Goal: Task Accomplishment & Management: Manage account settings

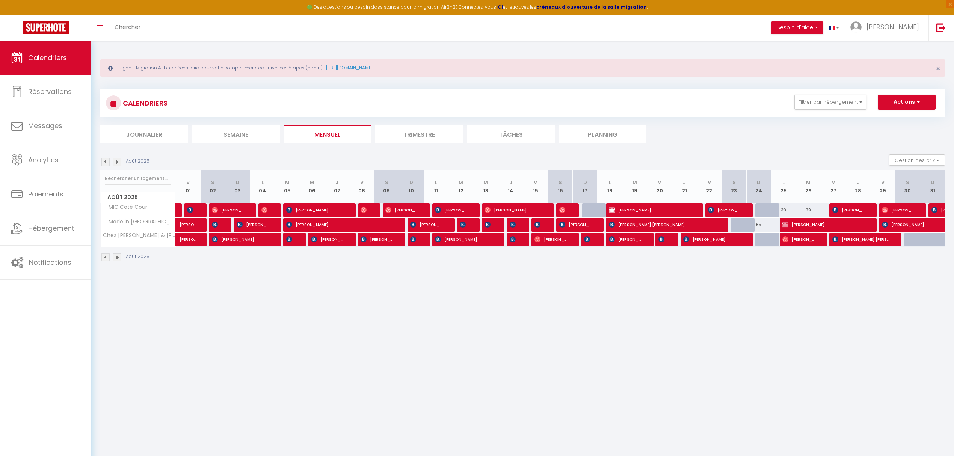
click at [118, 160] on img at bounding box center [117, 162] width 8 height 8
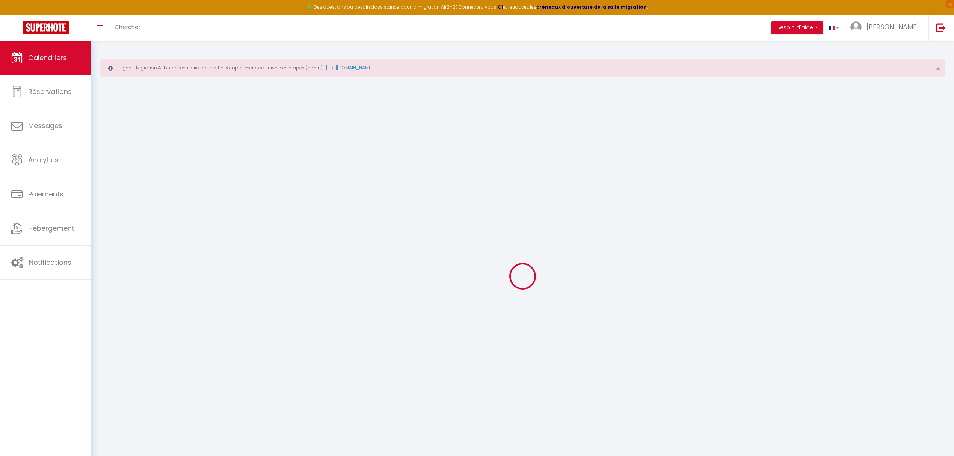
select select "0"
select select "36100"
select select "41195"
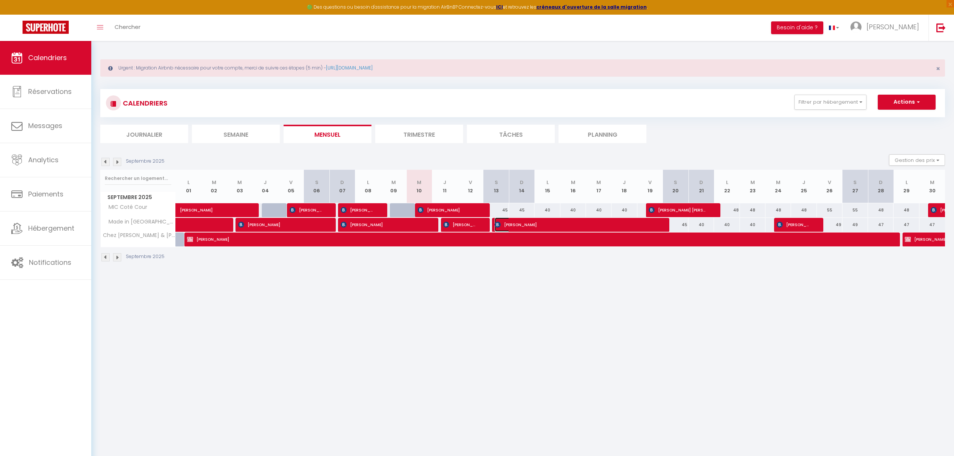
click at [615, 227] on span "[PERSON_NAME]" at bounding box center [576, 225] width 162 height 14
select select "KO"
select select
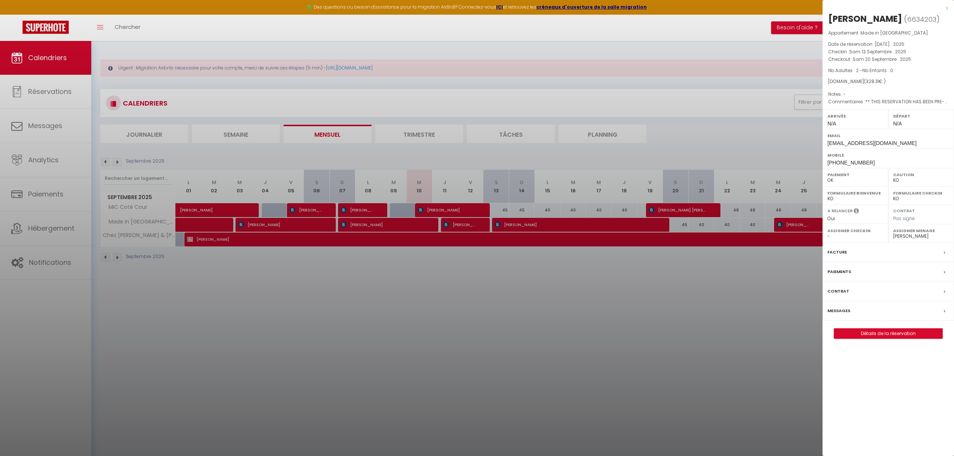
click at [651, 358] on div at bounding box center [477, 228] width 954 height 456
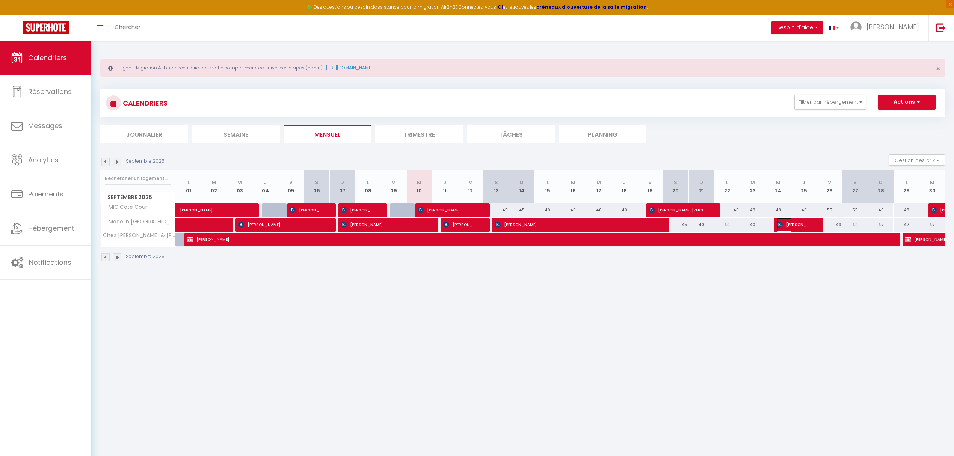
click at [806, 224] on span "[PERSON_NAME]" at bounding box center [794, 225] width 34 height 14
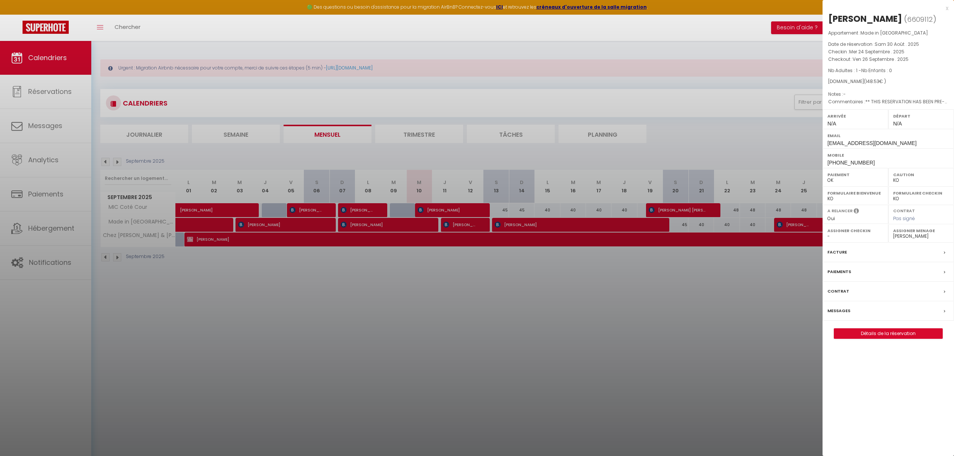
click at [914, 238] on select "- [PERSON_NAME] [PERSON_NAME] [PERSON_NAME] [PERSON_NAME] [PERSON_NAME] [PERSON…" at bounding box center [921, 236] width 56 height 7
click at [893, 234] on select "- [PERSON_NAME] [PERSON_NAME] [PERSON_NAME] [PERSON_NAME] [PERSON_NAME] [PERSON…" at bounding box center [921, 236] width 56 height 7
click at [477, 332] on div at bounding box center [477, 228] width 954 height 456
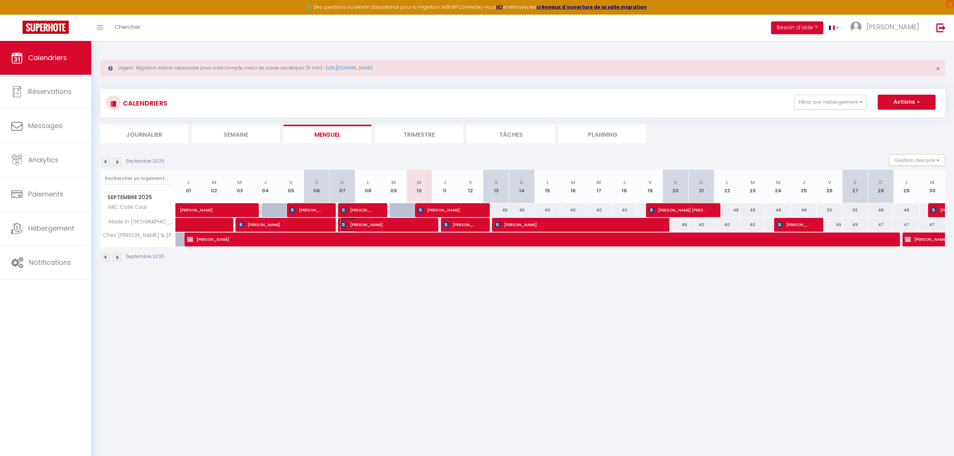
click at [410, 224] on span "[PERSON_NAME]" at bounding box center [383, 225] width 85 height 14
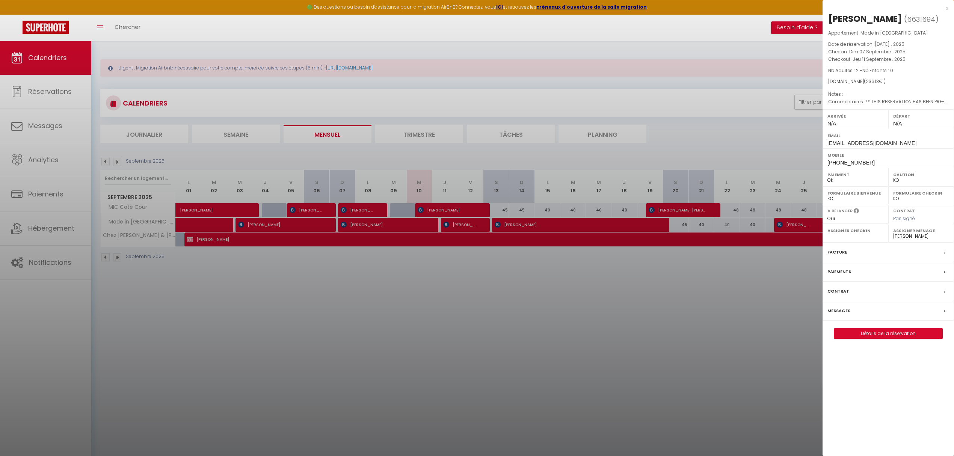
click at [440, 211] on div at bounding box center [477, 228] width 954 height 456
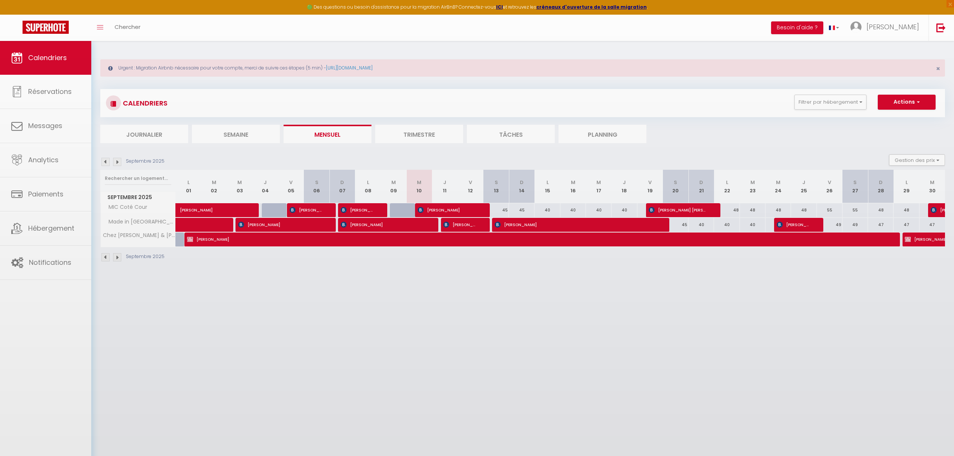
click at [440, 212] on body "🟢 Des questions ou besoin d'assistance pour la migration AirBnB? Connectez-vous…" at bounding box center [477, 269] width 954 height 456
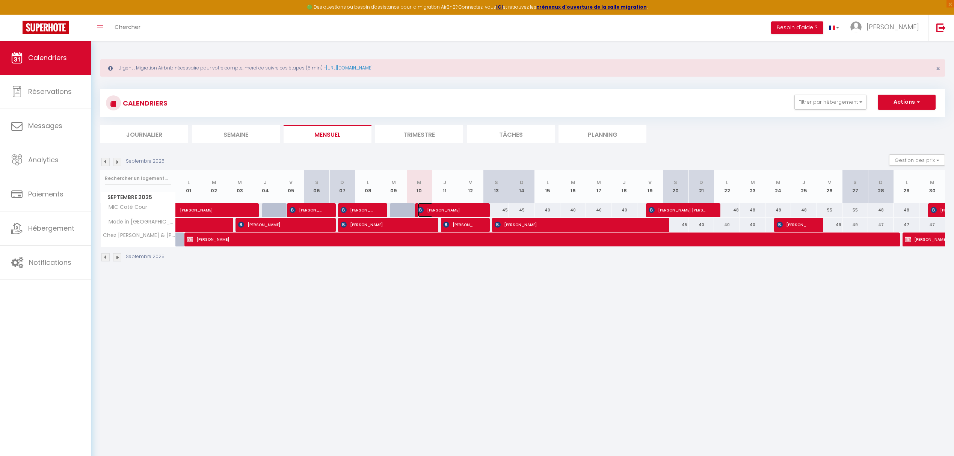
click at [462, 209] on span "[PERSON_NAME]" at bounding box center [448, 210] width 60 height 14
select select "36100"
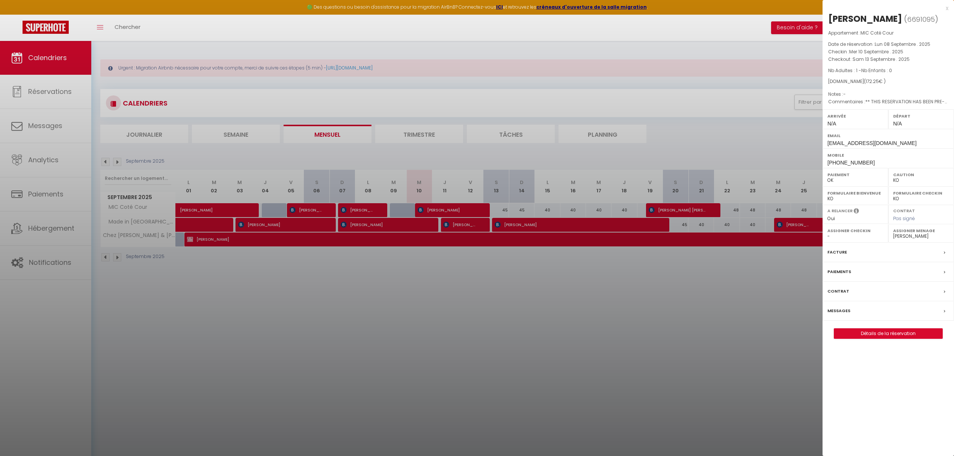
click at [462, 212] on div at bounding box center [477, 228] width 954 height 456
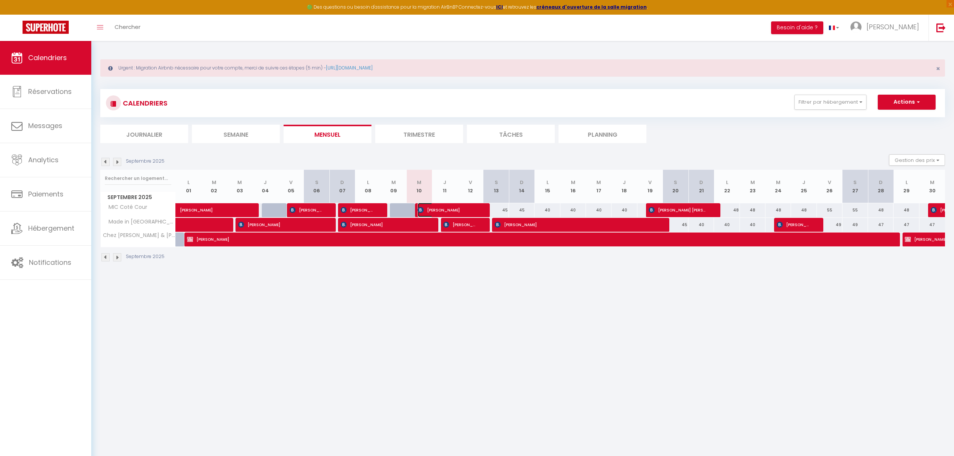
click at [468, 214] on span "[PERSON_NAME]" at bounding box center [448, 210] width 60 height 14
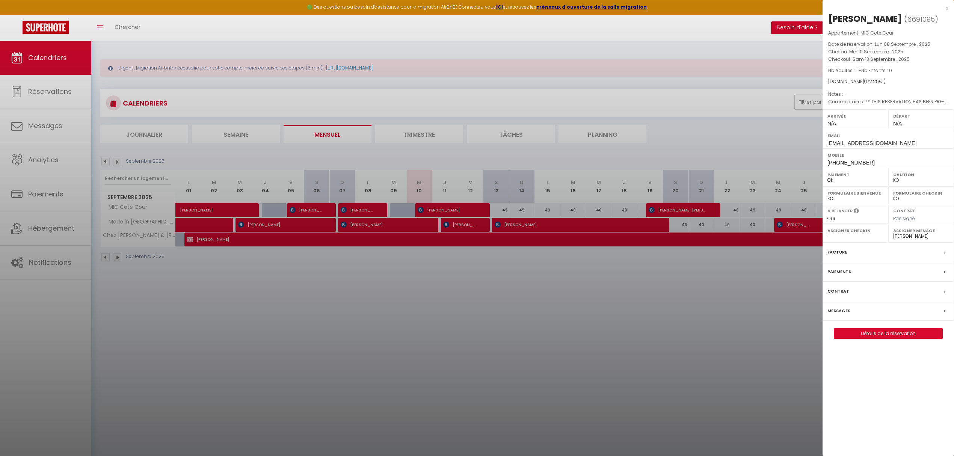
click at [465, 226] on div at bounding box center [477, 228] width 954 height 456
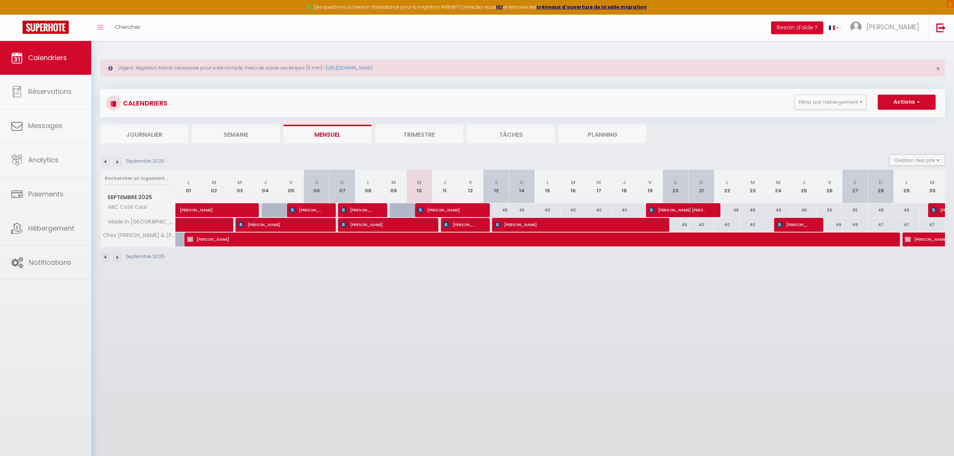
click at [465, 226] on body "🟢 Des questions ou besoin d'assistance pour la migration AirBnB? Connectez-vous…" at bounding box center [477, 269] width 954 height 456
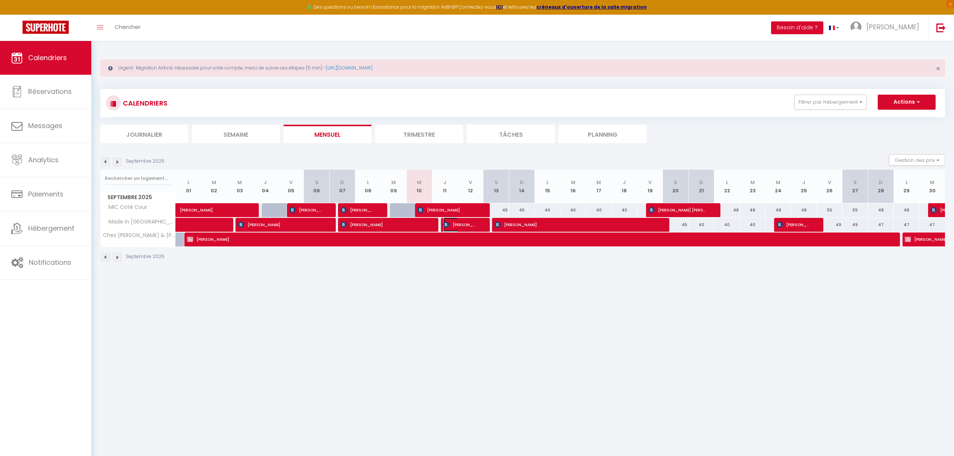
click at [465, 226] on span "[PERSON_NAME]" at bounding box center [460, 225] width 34 height 14
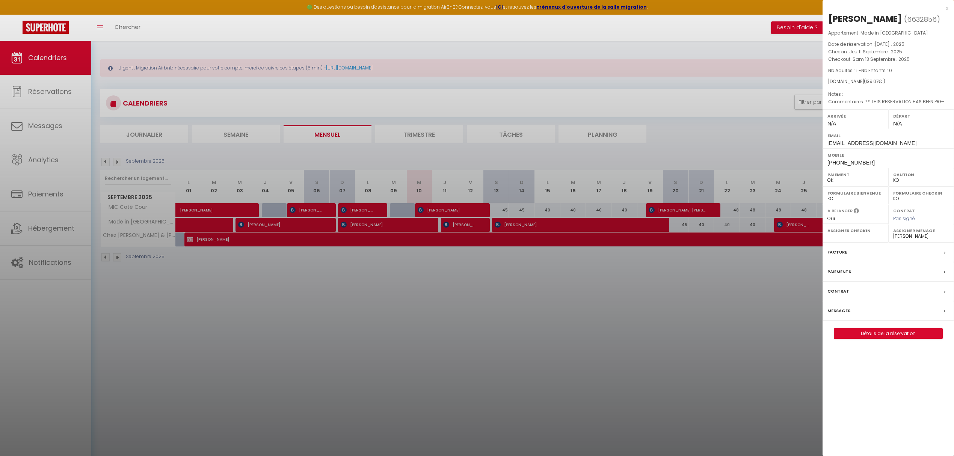
click at [594, 225] on div at bounding box center [477, 228] width 954 height 456
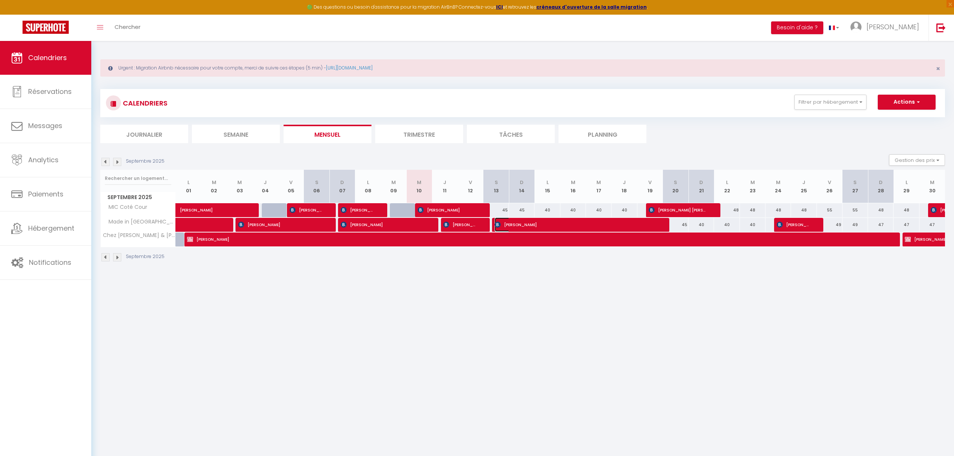
click at [591, 226] on span "[PERSON_NAME]" at bounding box center [576, 225] width 162 height 14
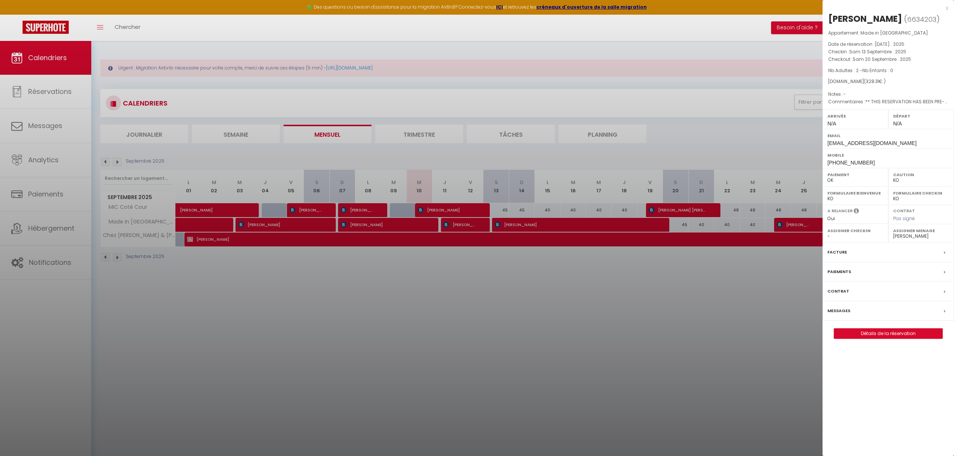
click at [947, 9] on div "x" at bounding box center [886, 8] width 126 height 9
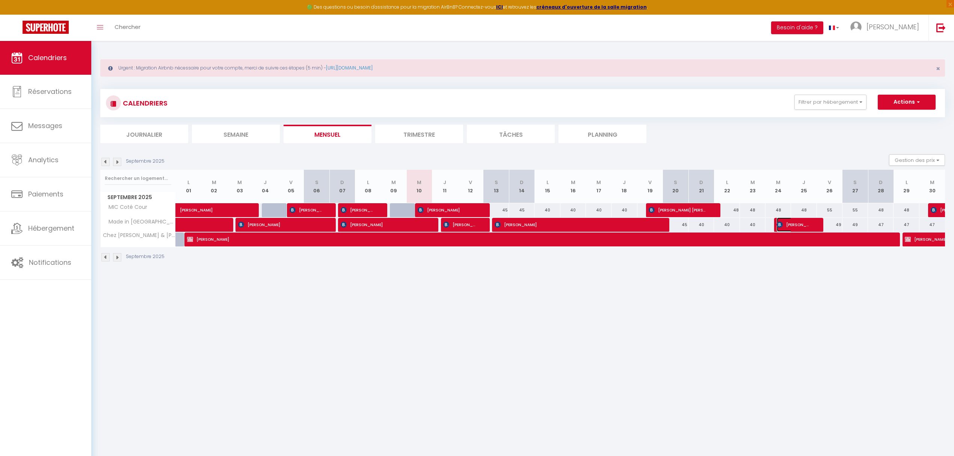
click at [794, 226] on span "[PERSON_NAME]" at bounding box center [794, 225] width 34 height 14
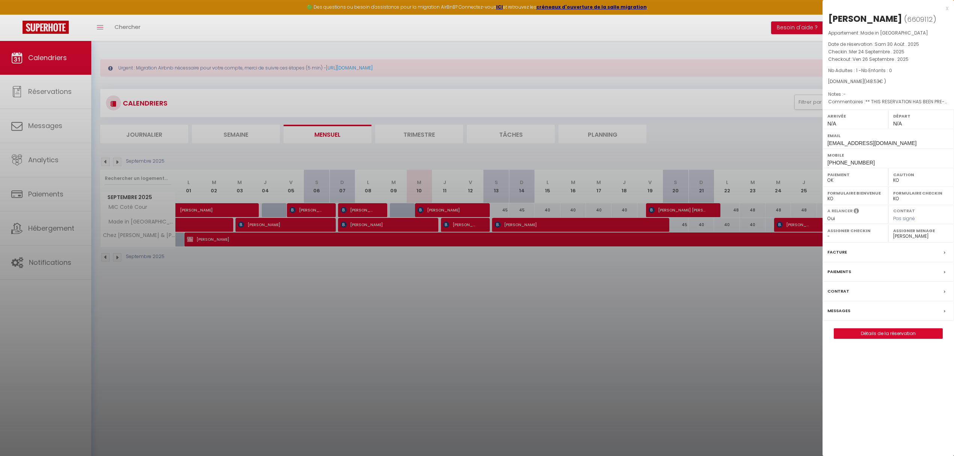
drag, startPoint x: 648, startPoint y: 289, endPoint x: 659, endPoint y: 294, distance: 11.3
click at [648, 288] on div at bounding box center [477, 228] width 954 height 456
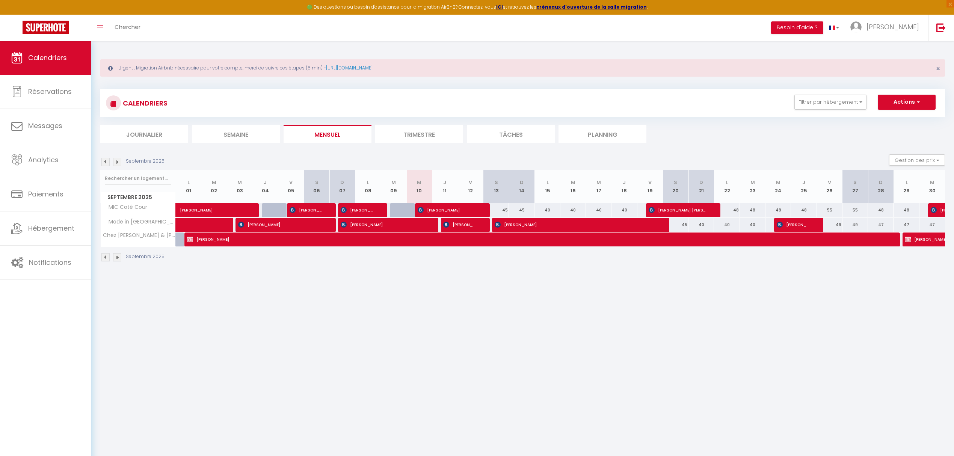
click at [117, 164] on img at bounding box center [117, 162] width 8 height 8
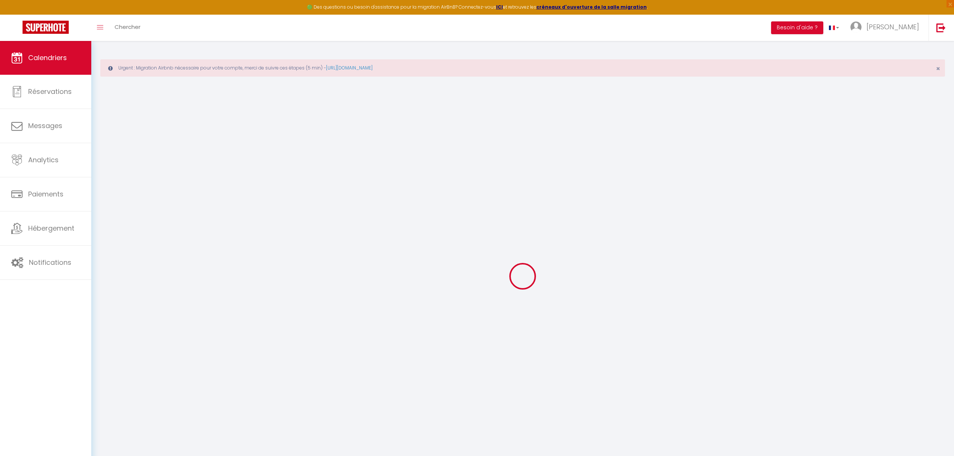
select select "KO"
select select "0"
select select "36100"
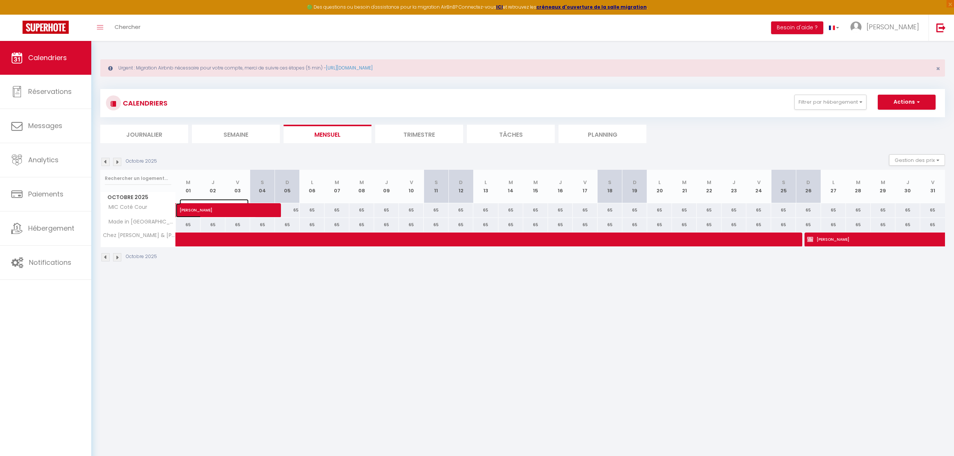
click at [239, 212] on span "[PERSON_NAME]" at bounding box center [214, 206] width 69 height 14
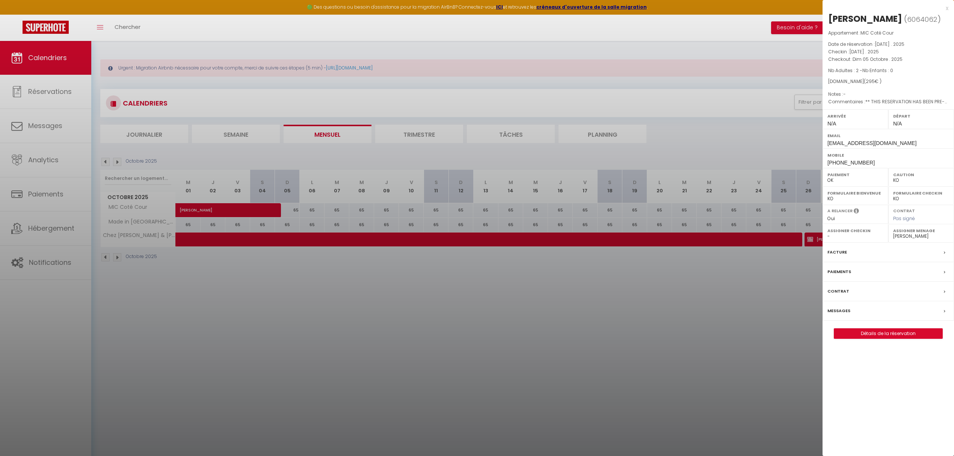
click at [945, 9] on div "x" at bounding box center [886, 8] width 126 height 9
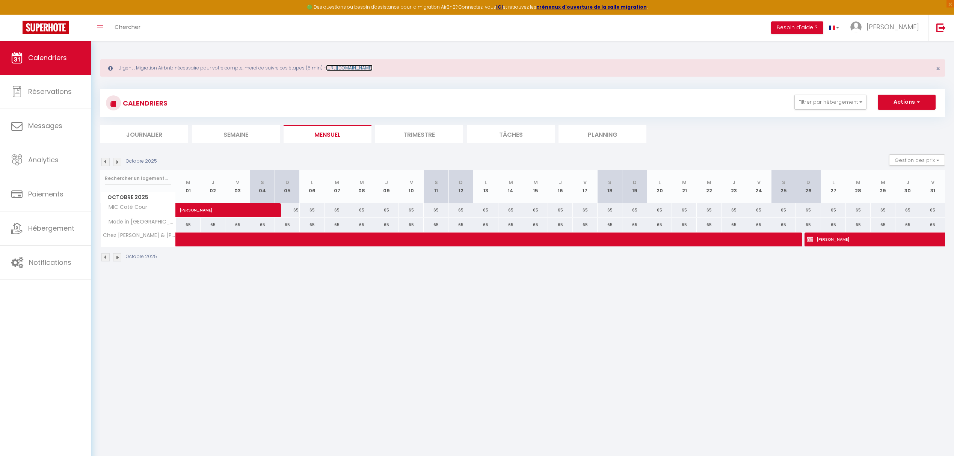
click at [367, 71] on link "[URL][DOMAIN_NAME]" at bounding box center [349, 68] width 47 height 6
click at [373, 67] on link "[URL][DOMAIN_NAME]" at bounding box center [349, 68] width 47 height 6
click at [104, 161] on img at bounding box center [105, 162] width 8 height 8
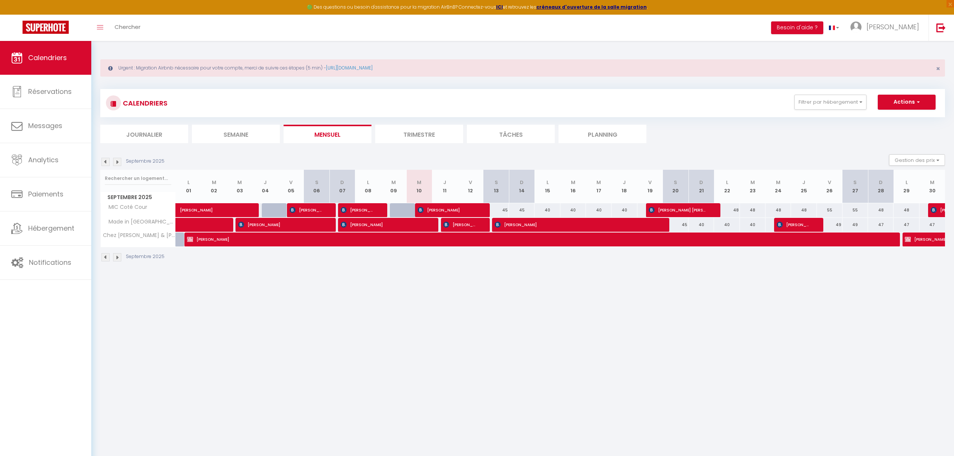
click at [118, 163] on img at bounding box center [117, 162] width 8 height 8
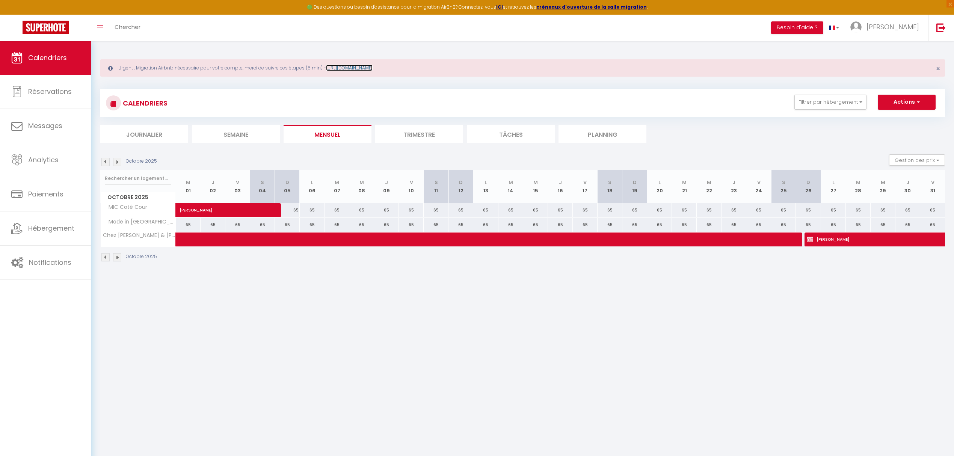
click at [344, 66] on link "[URL][DOMAIN_NAME]" at bounding box center [349, 68] width 47 height 6
click at [906, 29] on span "[PERSON_NAME]" at bounding box center [893, 26] width 53 height 9
click at [899, 51] on link "Paramètres" at bounding box center [899, 52] width 56 height 13
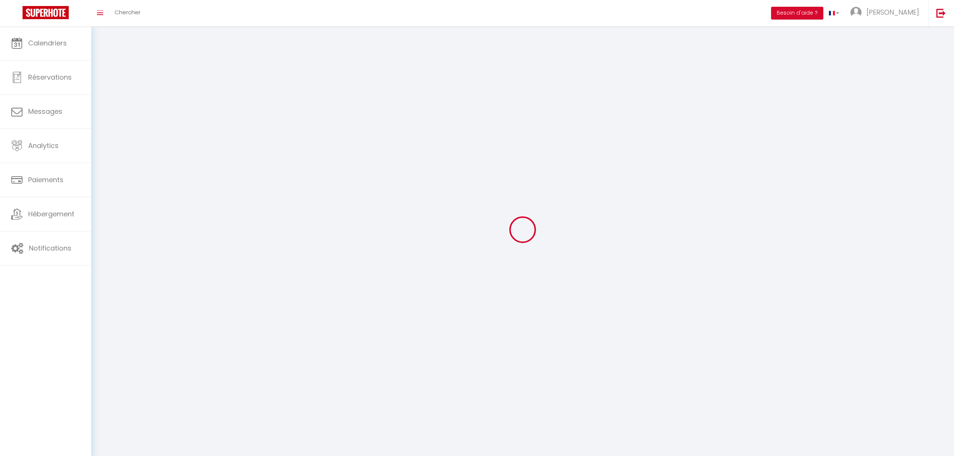
select select
type input "[PERSON_NAME]"
type input "BARBIERI"
type input "0680028962"
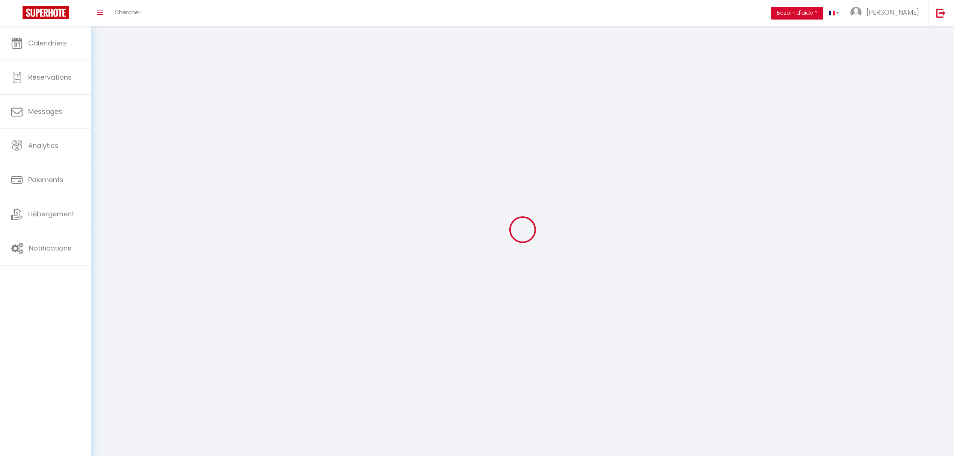
type input "[STREET_ADDRESS][PERSON_NAME]"
type input "11000"
type input "[GEOGRAPHIC_DATA]"
type input "j5L4DkIKCS7Q1ocJnGFqLT2aQ"
type input "2SDUmTHtzpbuxKh3YBmb1WFW2"
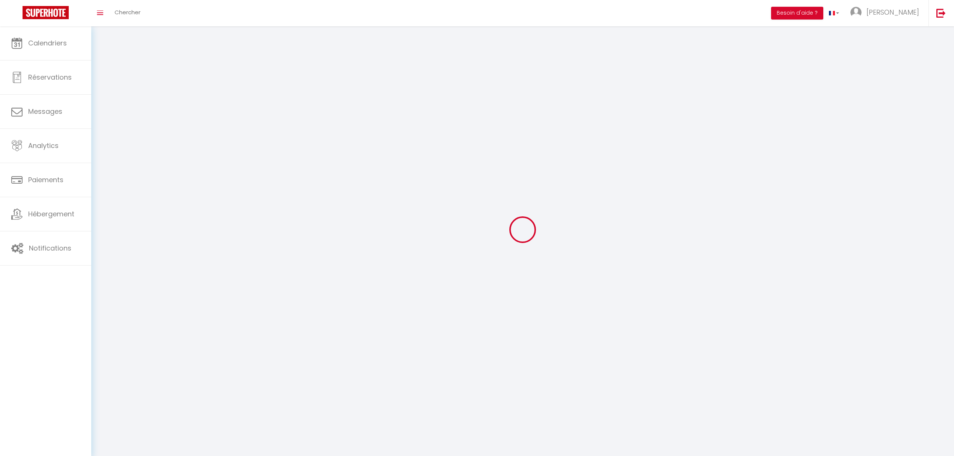
type input "[URL][DOMAIN_NAME]"
select select "28"
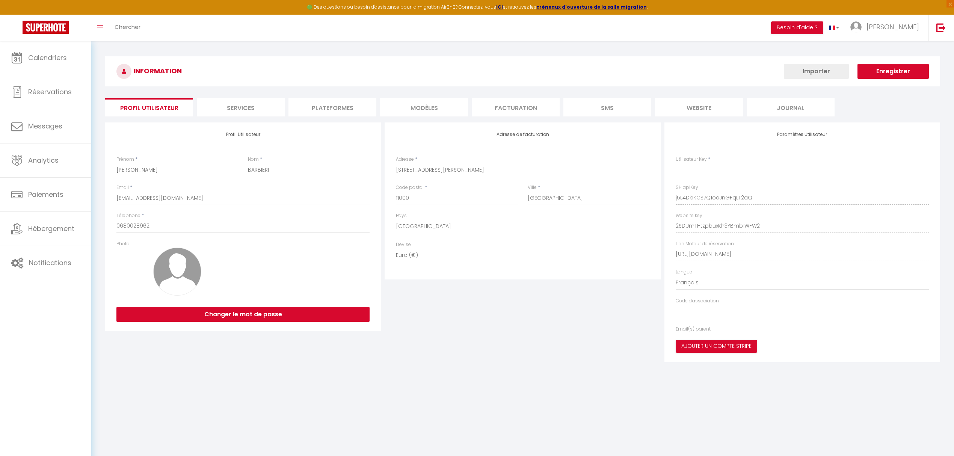
type input "j5L4DkIKCS7Q1ocJnGFqLT2aQ"
type input "2SDUmTHtzpbuxKh3YBmb1WFW2"
type input "[URL][DOMAIN_NAME]"
select select "fr"
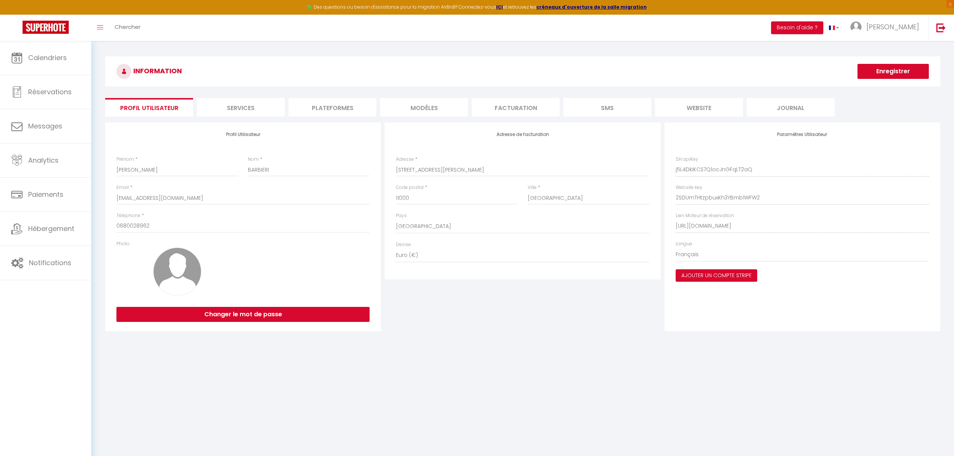
click at [330, 110] on li "Plateformes" at bounding box center [333, 107] width 88 height 18
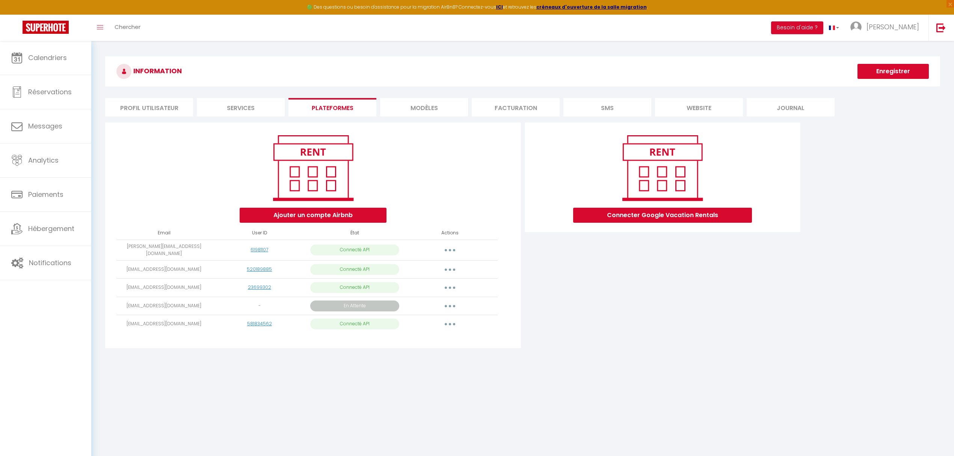
click at [453, 325] on button "button" at bounding box center [450, 324] width 21 height 12
click at [416, 340] on link "Importer les appartements" at bounding box center [416, 341] width 83 height 13
select select "53965"
select select "53966"
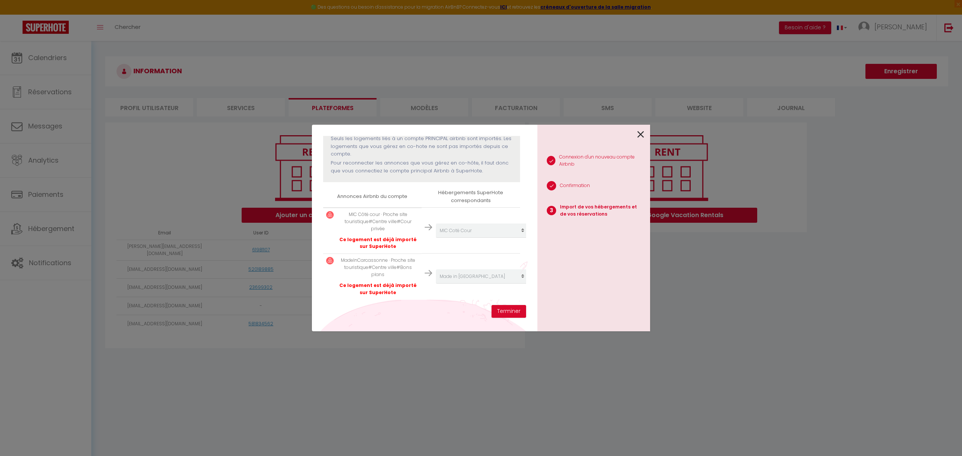
scroll to position [91, 0]
click at [642, 131] on icon at bounding box center [640, 134] width 7 height 11
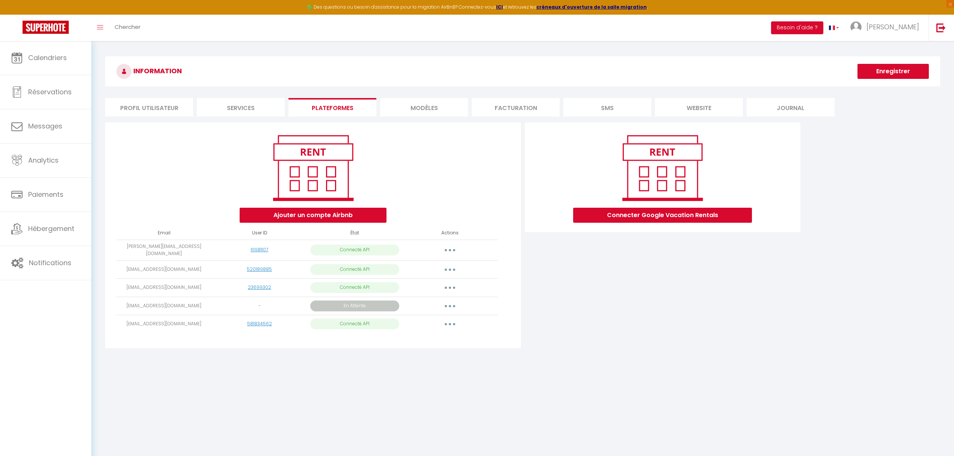
click at [453, 304] on button "button" at bounding box center [450, 306] width 21 height 12
click at [408, 351] on link "Supprimer" at bounding box center [416, 350] width 84 height 13
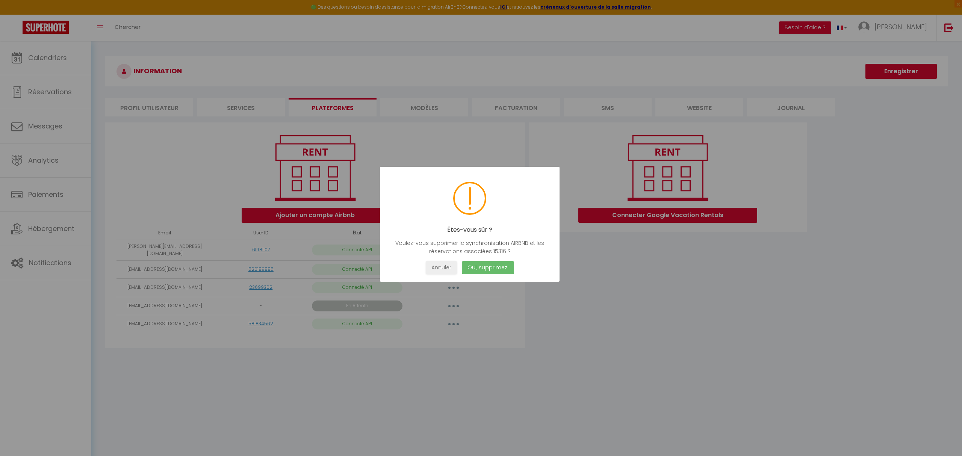
click at [495, 266] on button "Oui, supprimez!" at bounding box center [488, 267] width 52 height 13
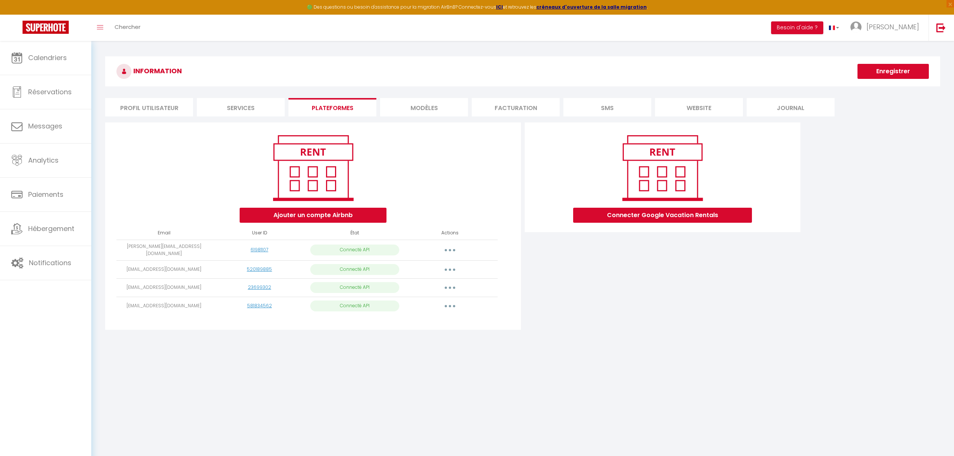
click at [454, 249] on button "button" at bounding box center [450, 250] width 21 height 12
click at [433, 265] on link "Importer les appartements" at bounding box center [416, 267] width 83 height 13
select select
select select "53964"
select select "53968"
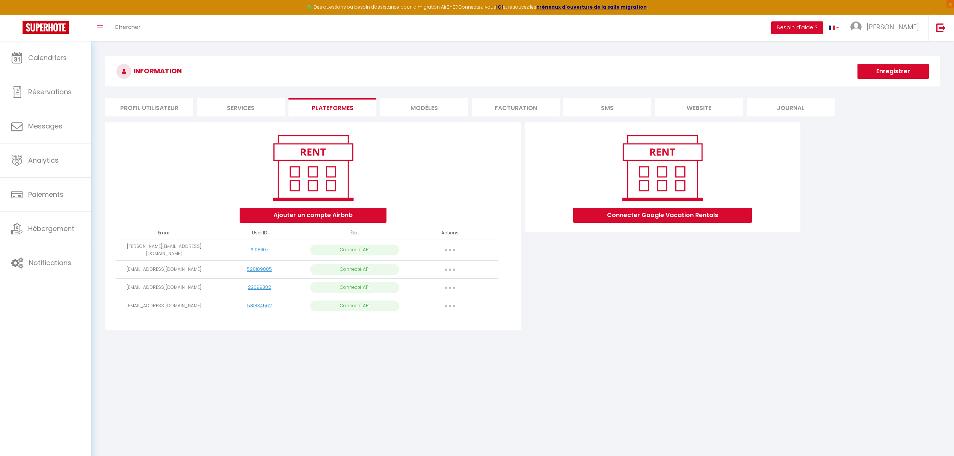
select select "53963"
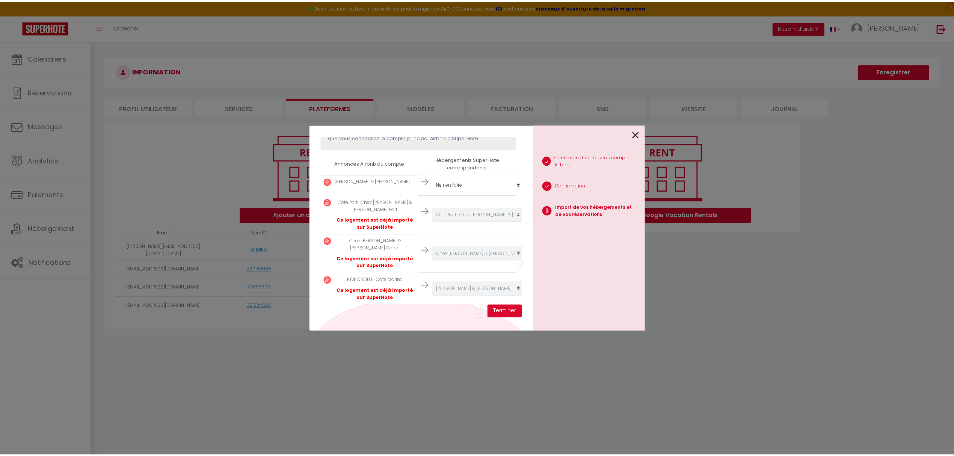
scroll to position [130, 0]
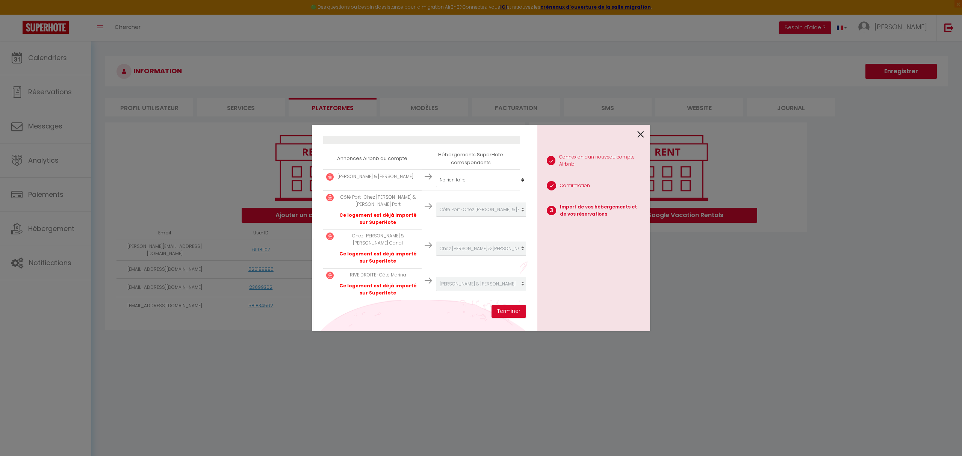
click at [639, 136] on icon at bounding box center [640, 134] width 7 height 11
